Goal: Complete application form

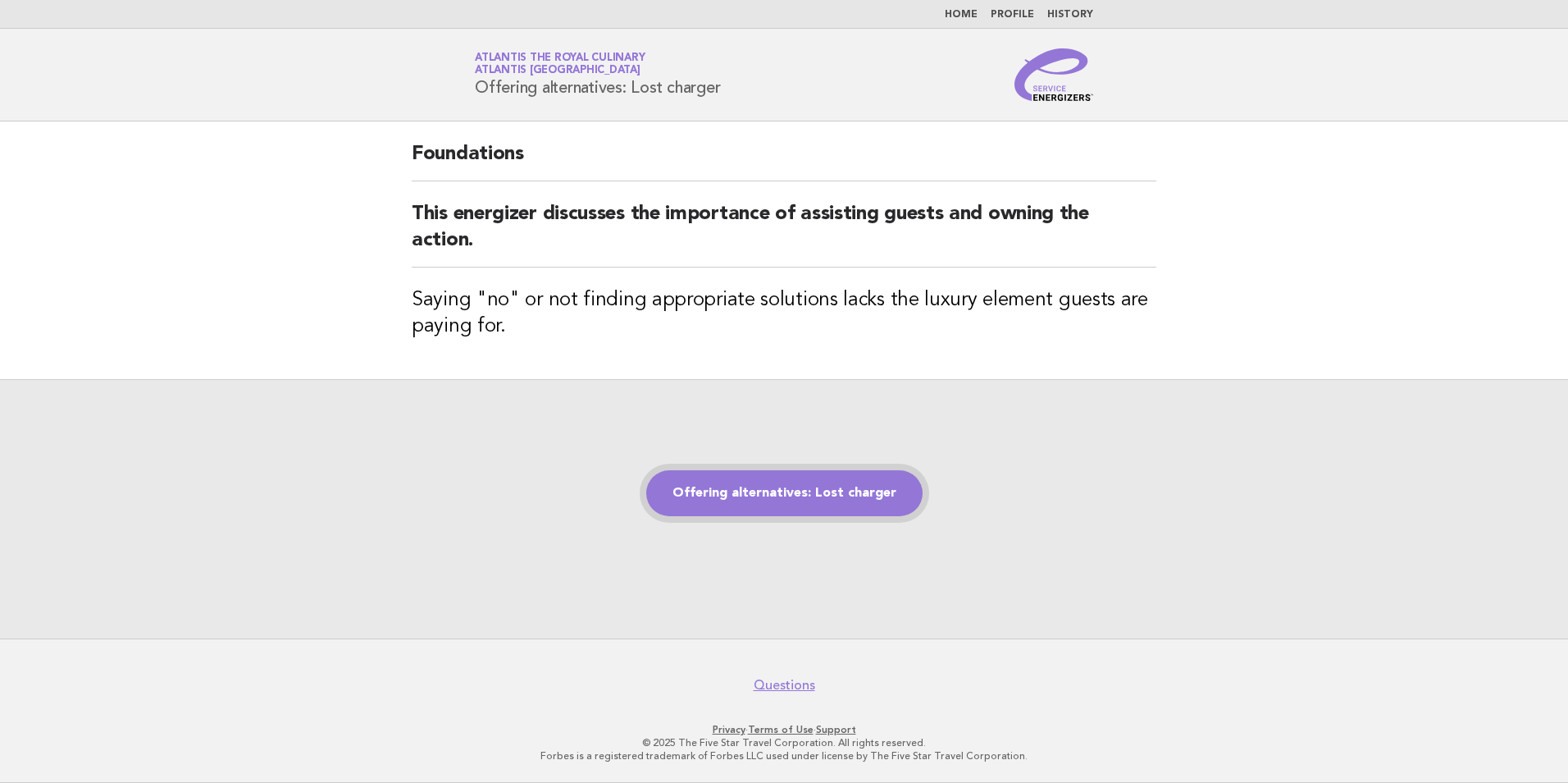
click at [773, 489] on link "Offering alternatives: Lost charger" at bounding box center [784, 493] width 276 height 46
click at [891, 498] on link "Offering alternatives: Lost charger" at bounding box center [784, 493] width 276 height 46
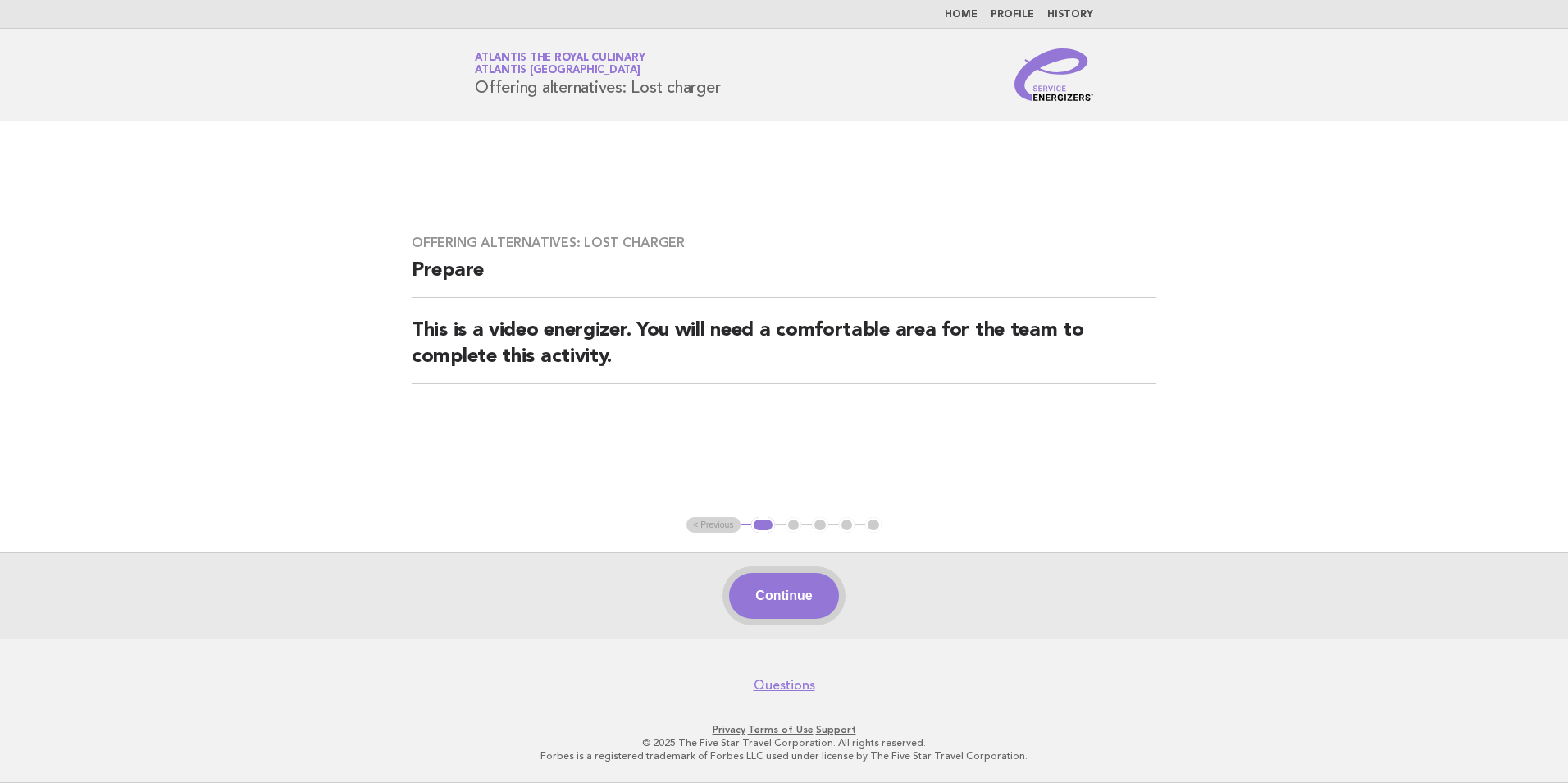
click at [795, 598] on button "Continue" at bounding box center [783, 596] width 109 height 46
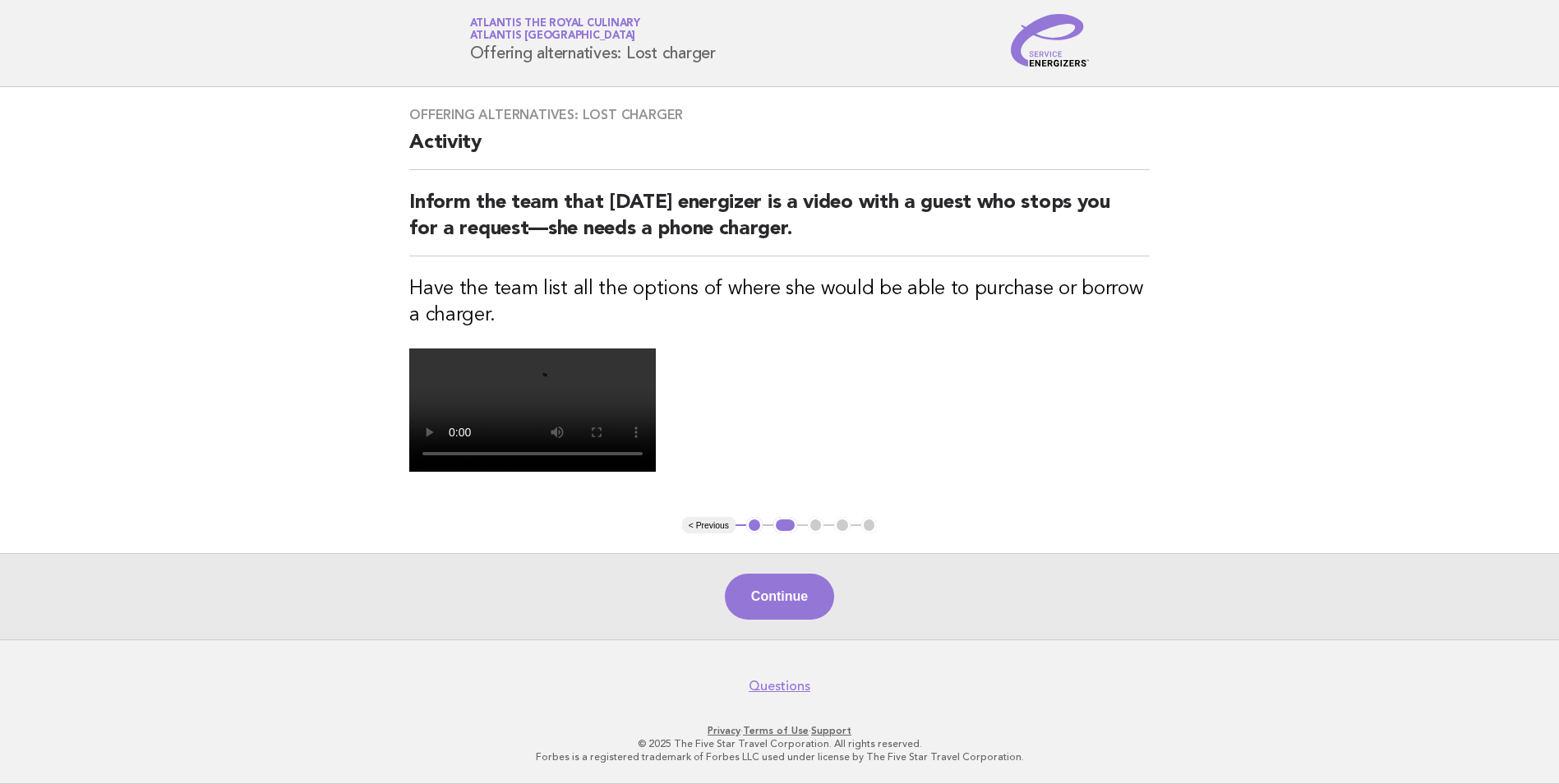
scroll to position [328, 0]
click at [775, 585] on button "Continue" at bounding box center [779, 596] width 109 height 46
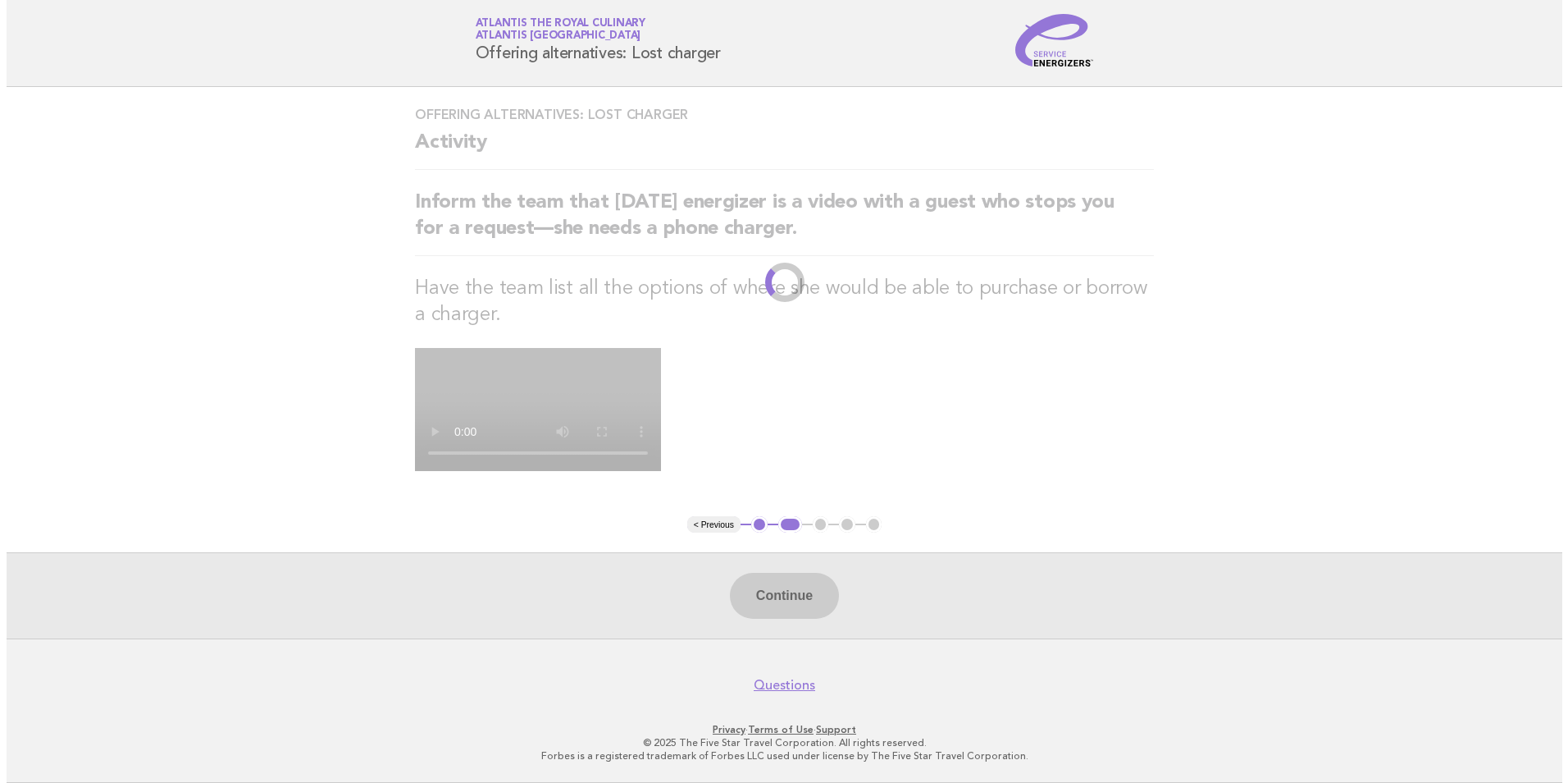
scroll to position [0, 0]
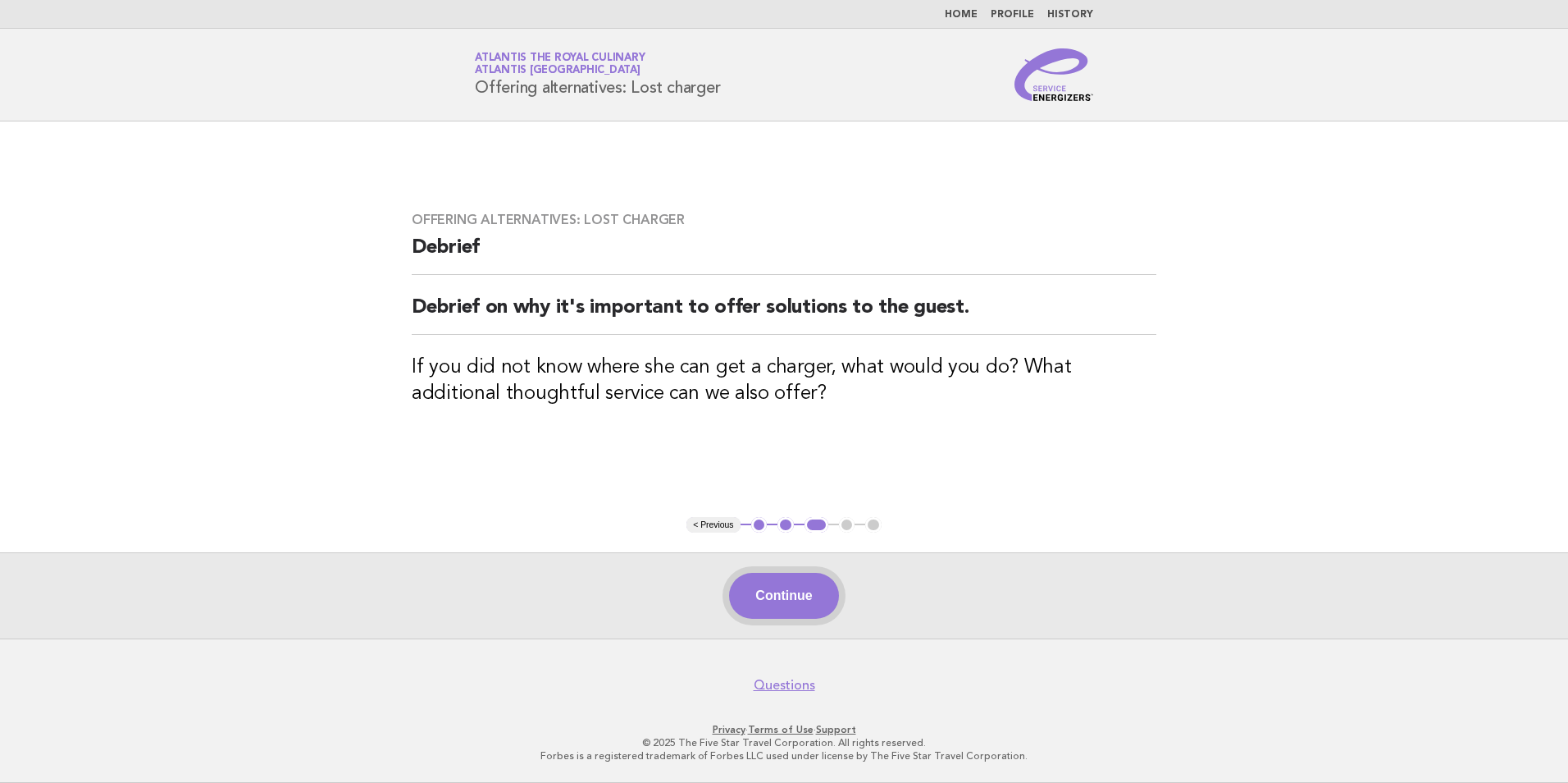
click at [809, 589] on button "Continue" at bounding box center [783, 596] width 109 height 46
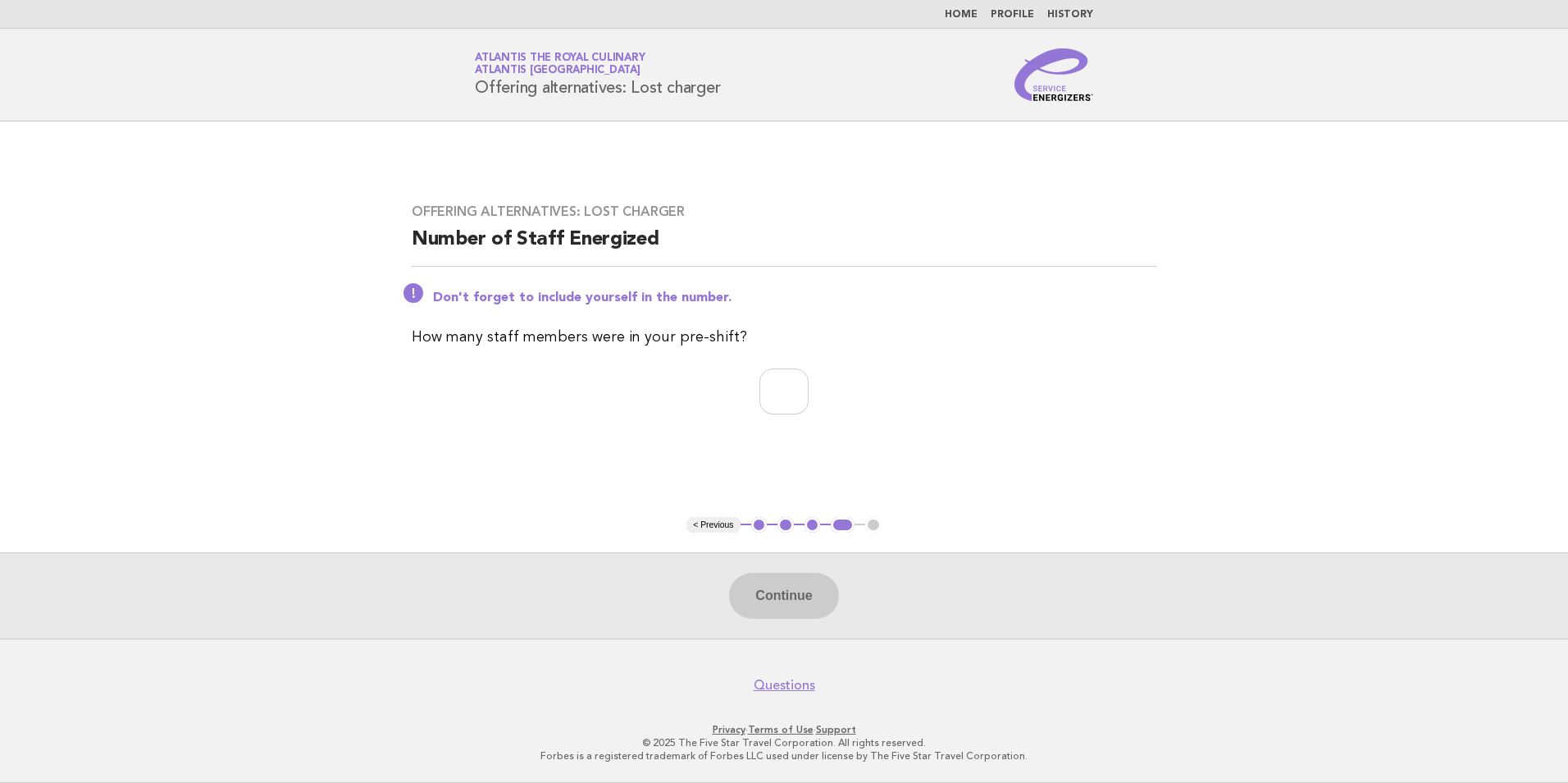
click at [755, 347] on p "How many staff members were in your pre-shift?" at bounding box center [784, 337] width 744 height 23
click at [778, 411] on input "number" at bounding box center [784, 391] width 50 height 46
type input "*"
click at [786, 602] on button "Continue" at bounding box center [783, 596] width 109 height 46
